Goal: Check status

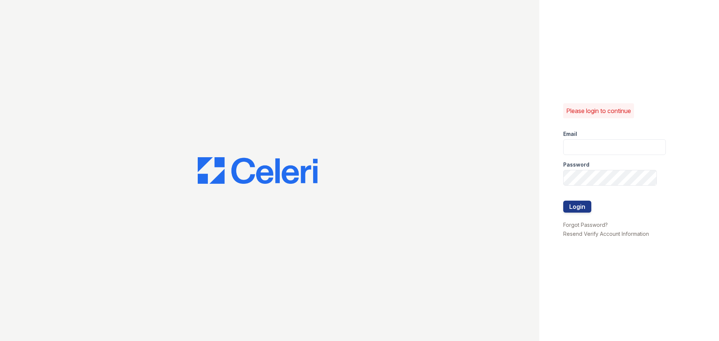
type input "[EMAIL_ADDRESS][DOMAIN_NAME]"
click at [574, 199] on div at bounding box center [614, 193] width 103 height 15
click at [574, 202] on button "Login" at bounding box center [577, 207] width 28 height 12
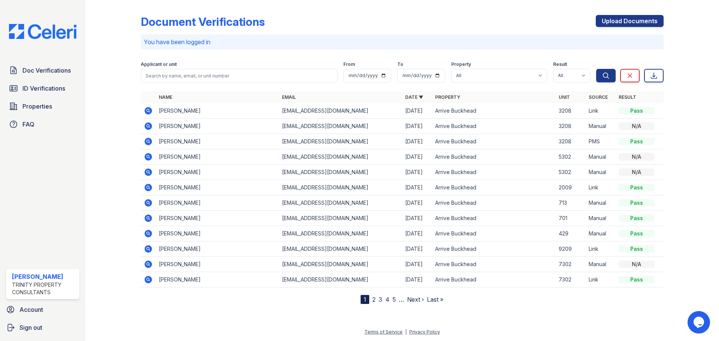
click at [146, 110] on icon at bounding box center [148, 110] width 7 height 7
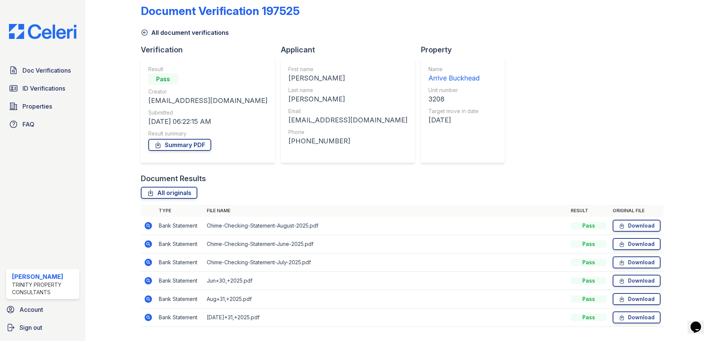
scroll to position [30, 0]
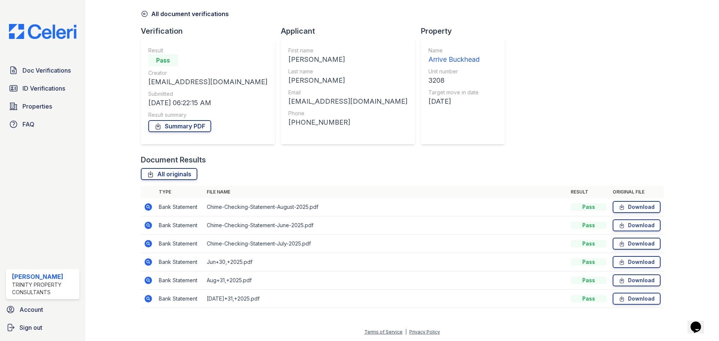
click at [146, 264] on icon at bounding box center [148, 261] width 7 height 7
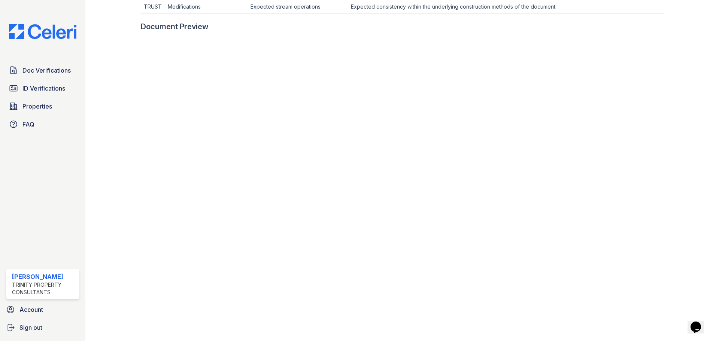
scroll to position [374, 0]
